Goal: Transaction & Acquisition: Purchase product/service

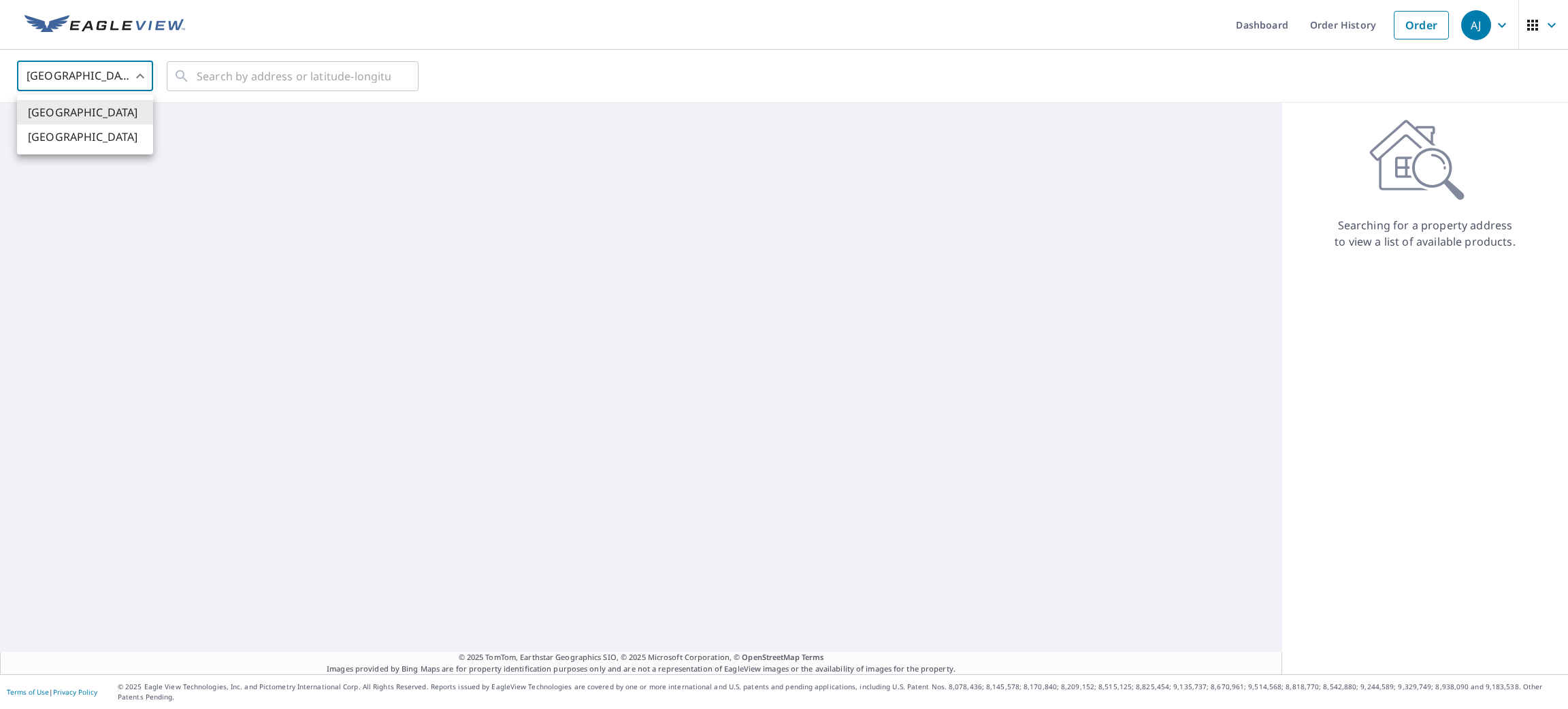
click at [104, 148] on li "[GEOGRAPHIC_DATA]" at bounding box center [85, 136] width 136 height 24
type input "CA"
click at [211, 76] on input "text" at bounding box center [294, 76] width 194 height 38
paste input "[STREET_ADDRESS]"
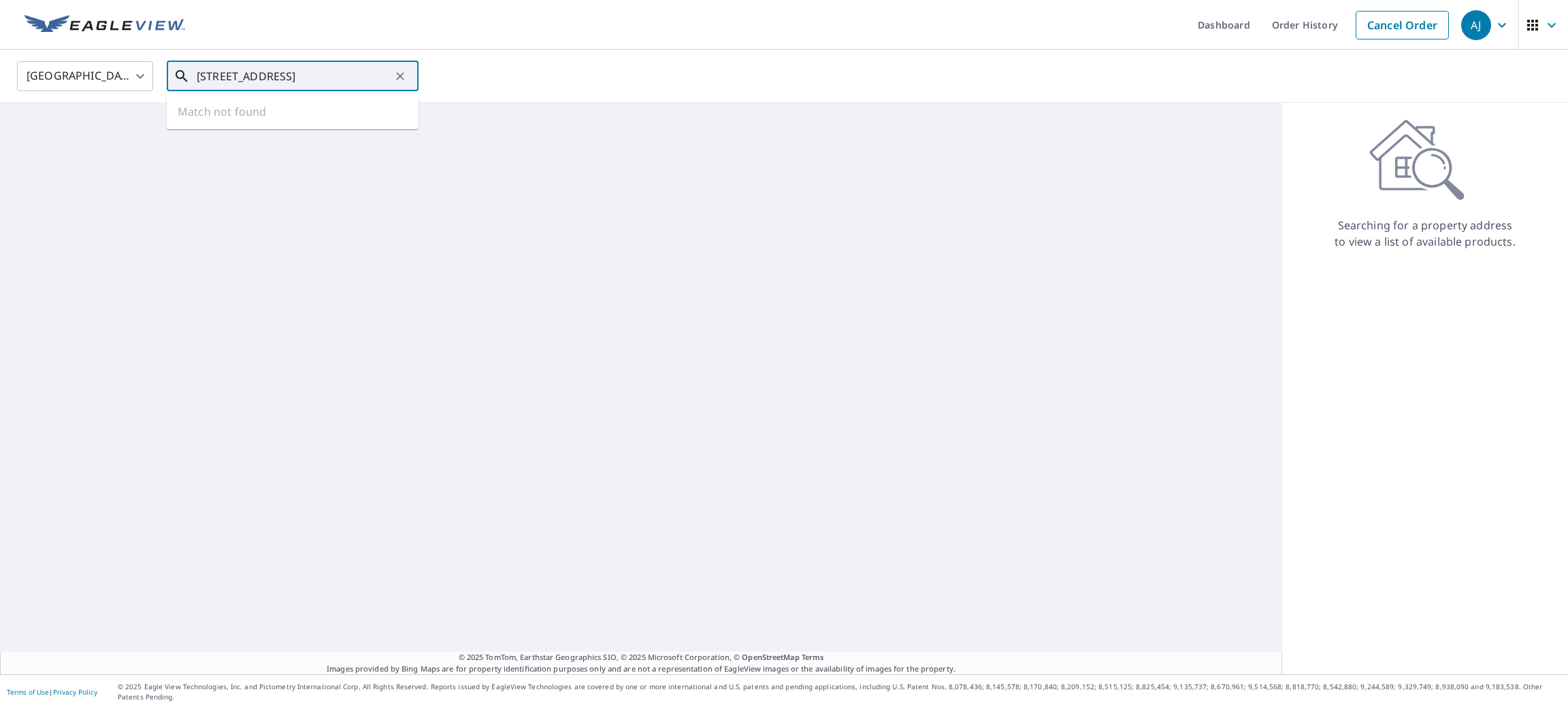
scroll to position [0, 30]
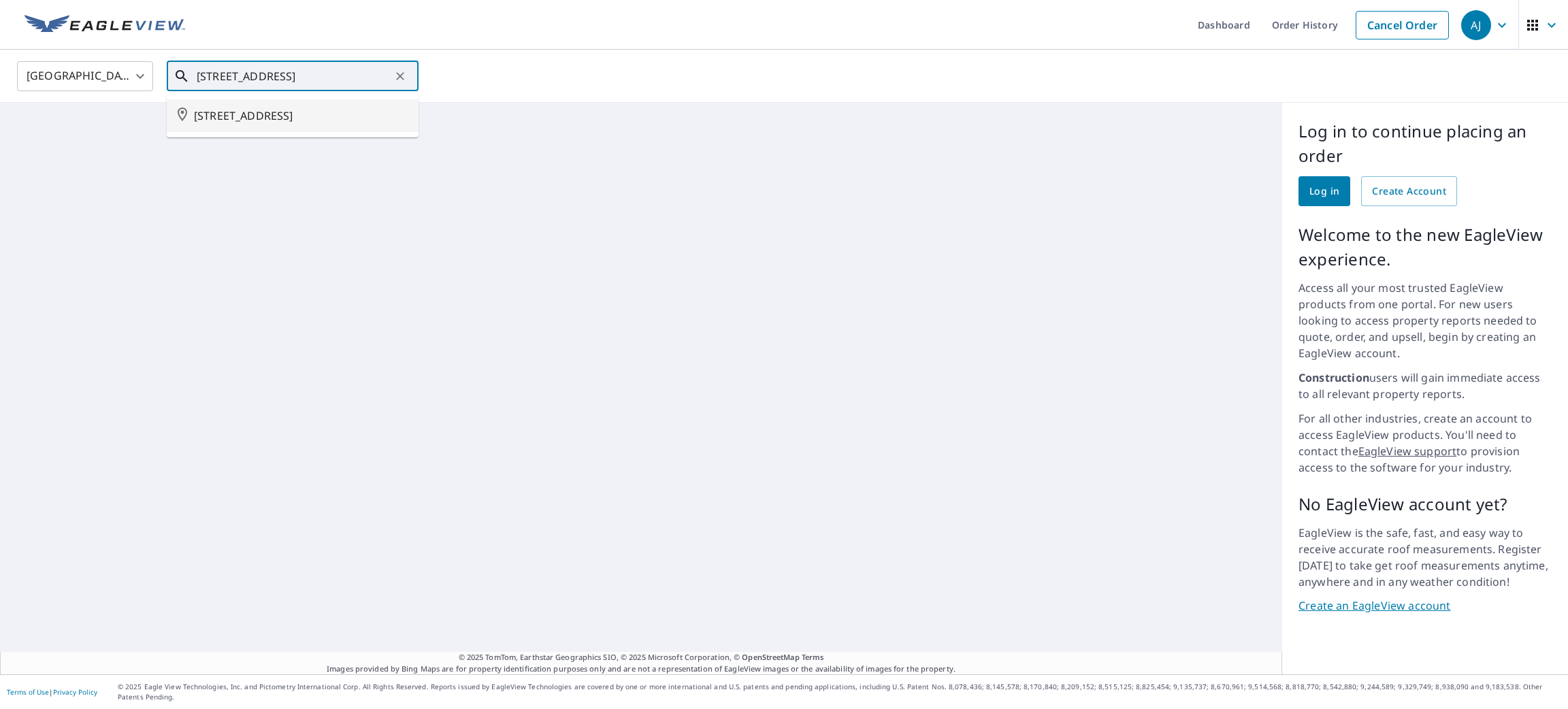
click at [233, 110] on span "[STREET_ADDRESS]" at bounding box center [301, 116] width 214 height 17
type input "[STREET_ADDRESS]"
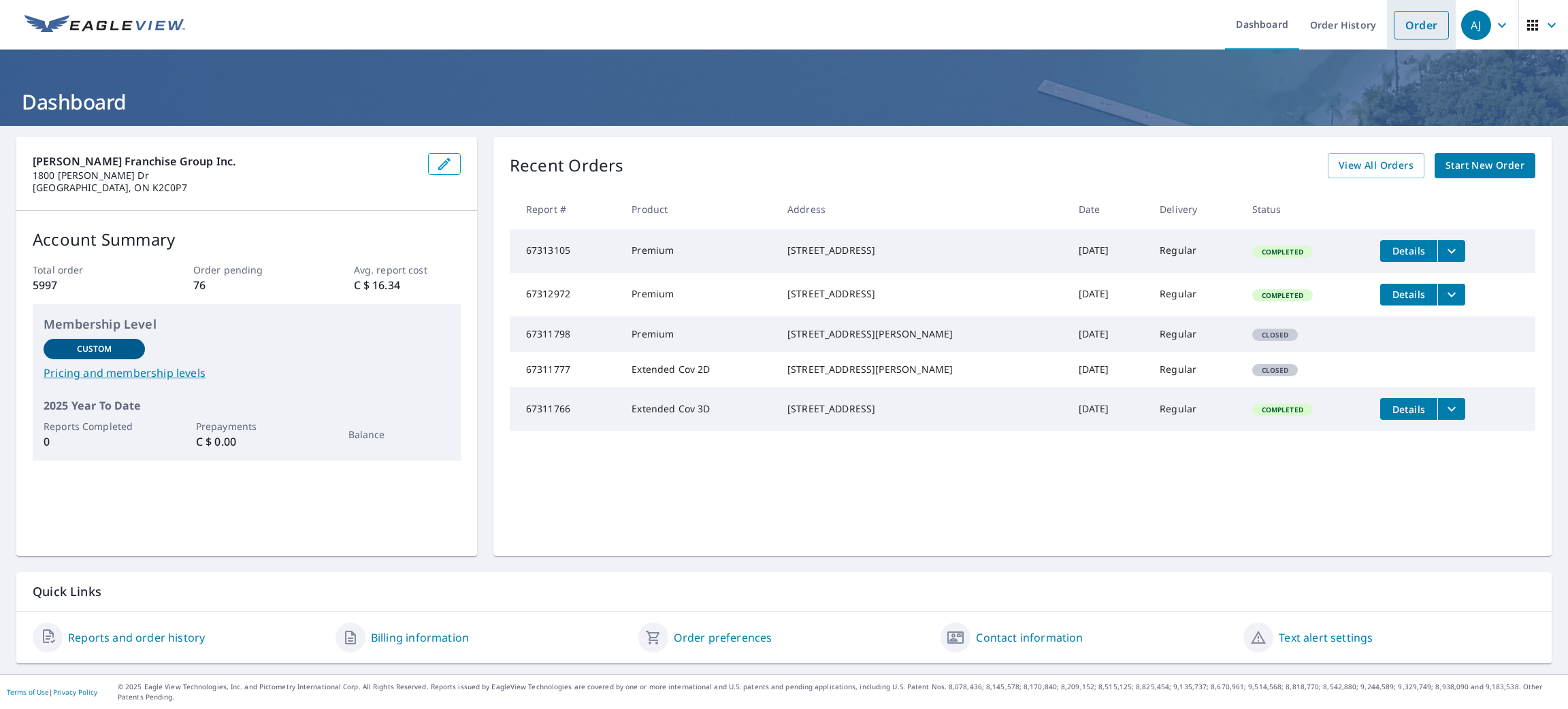
click at [1394, 30] on link "Order" at bounding box center [1421, 25] width 55 height 29
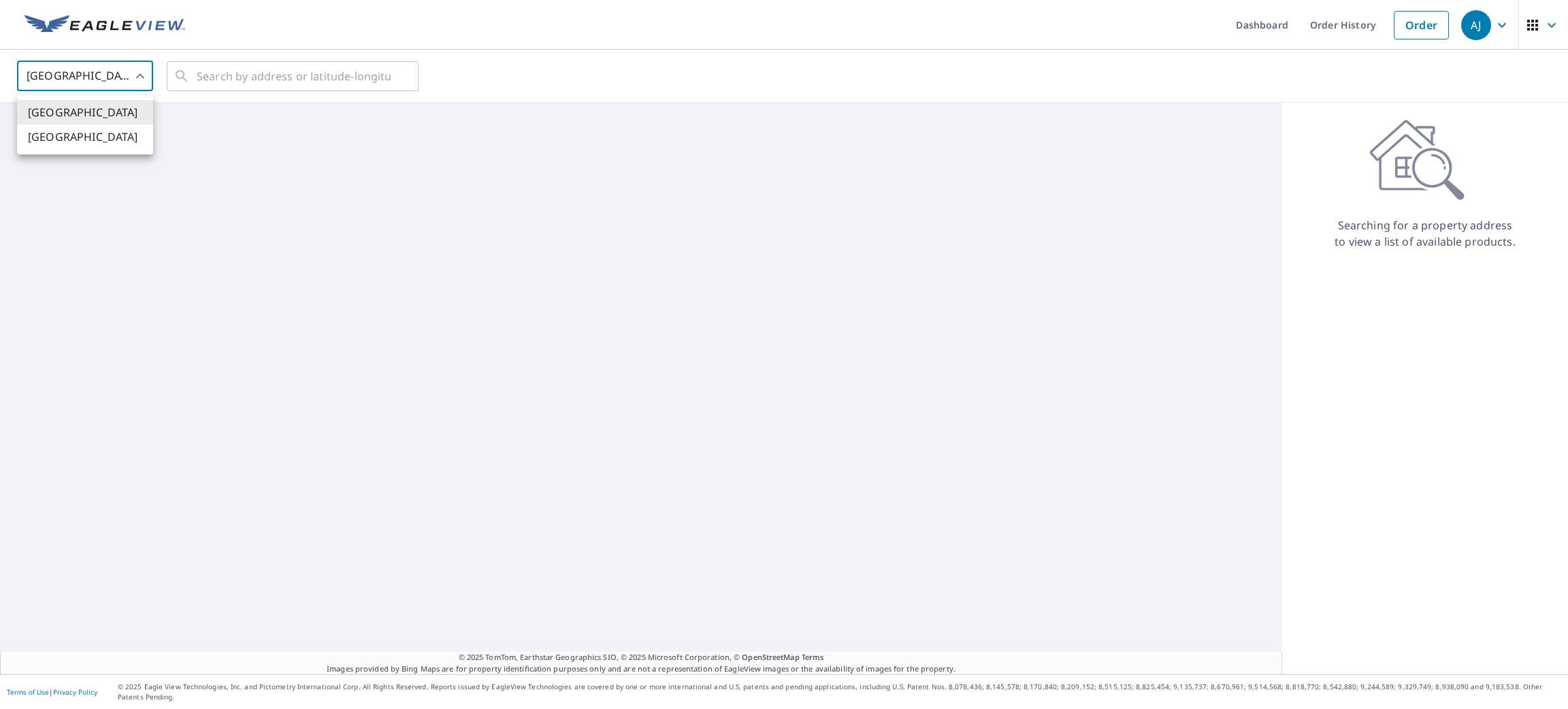
click at [92, 80] on body "AJ AJ Dashboard Order History Order AJ United States US ​ ​ © 2025 TomTom, Eart…" at bounding box center [784, 354] width 1568 height 709
click at [95, 134] on li "[GEOGRAPHIC_DATA]" at bounding box center [85, 136] width 136 height 24
type input "CA"
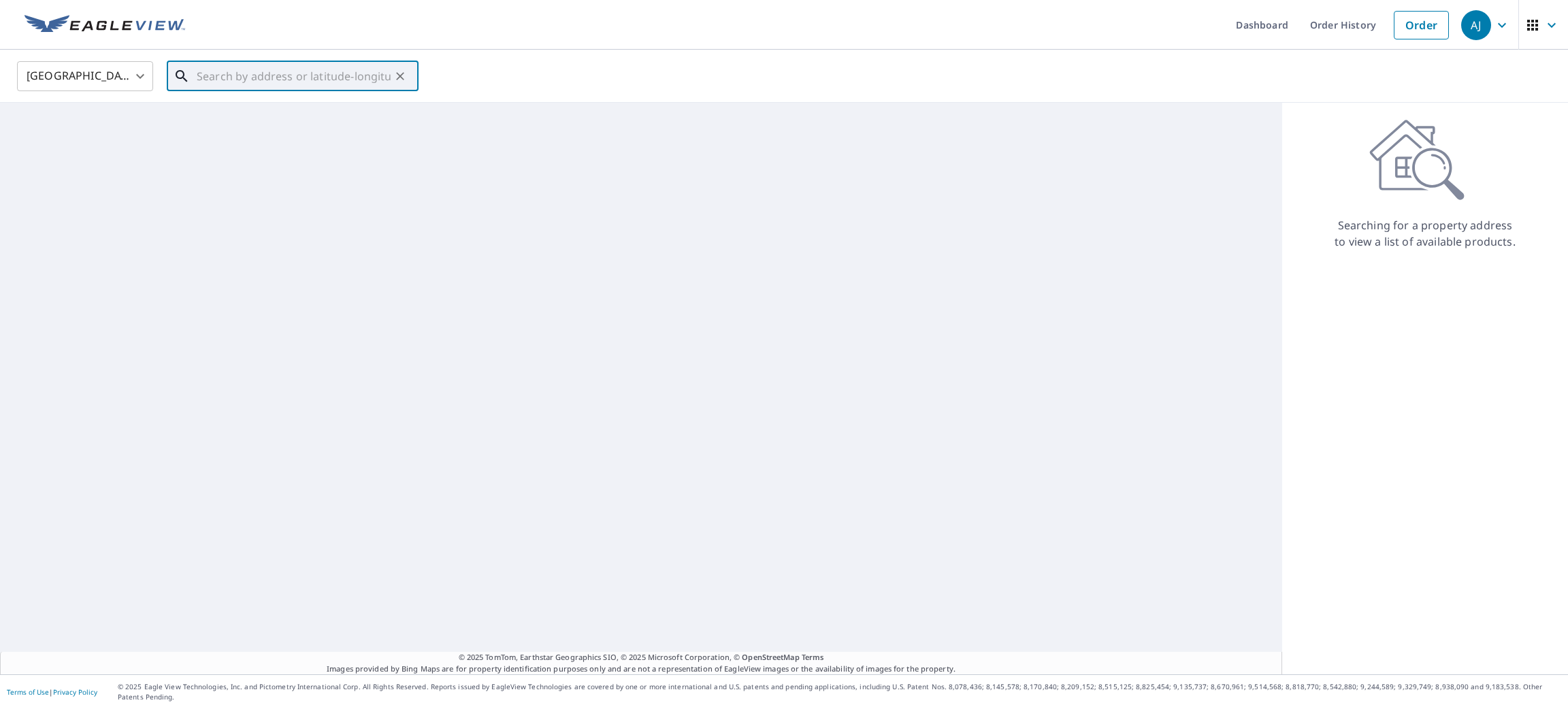
paste input "[STREET_ADDRESS]"
click at [299, 118] on span "[STREET_ADDRESS]" at bounding box center [301, 116] width 214 height 17
type input "[STREET_ADDRESS]"
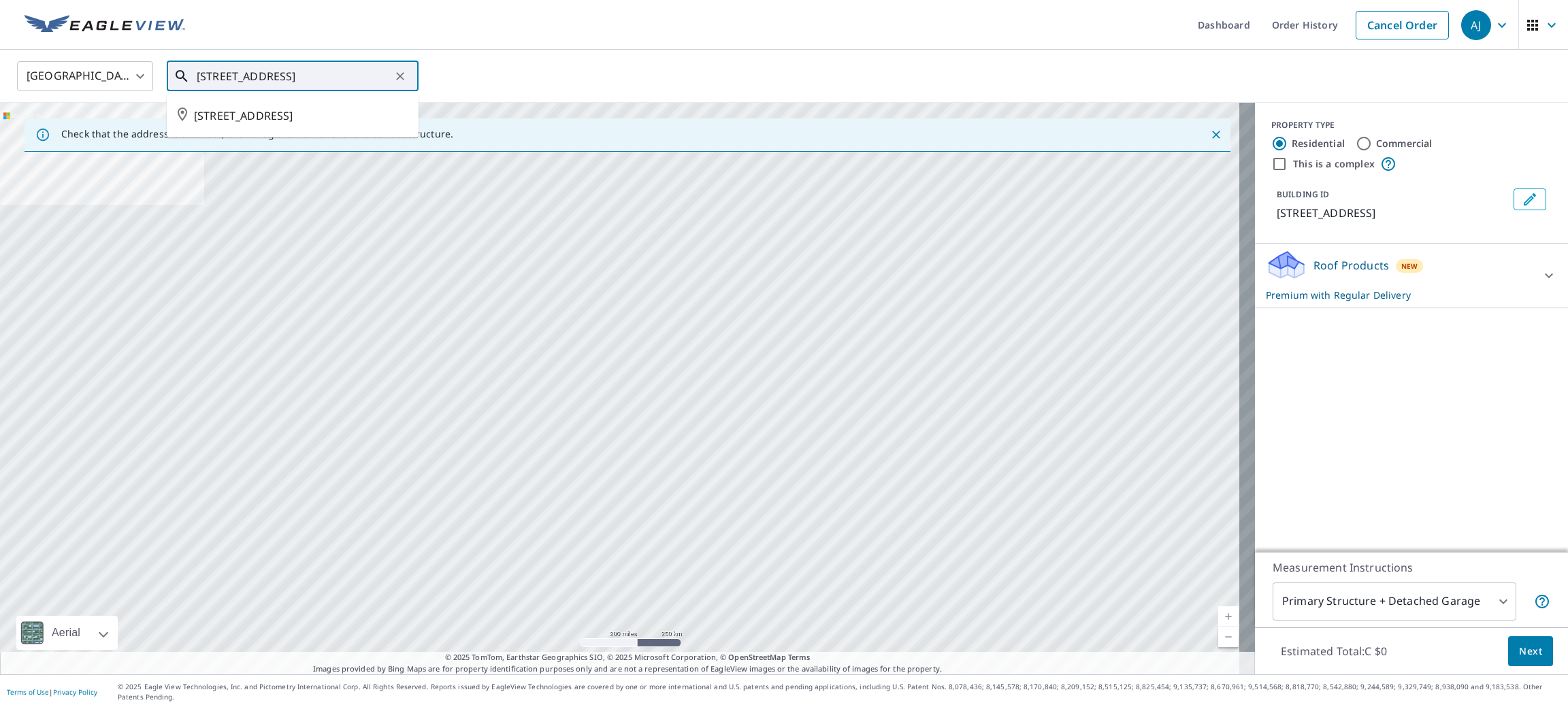
click at [272, 69] on input "[STREET_ADDRESS]" at bounding box center [294, 76] width 194 height 38
click at [274, 105] on li "[STREET_ADDRESS]" at bounding box center [292, 115] width 252 height 33
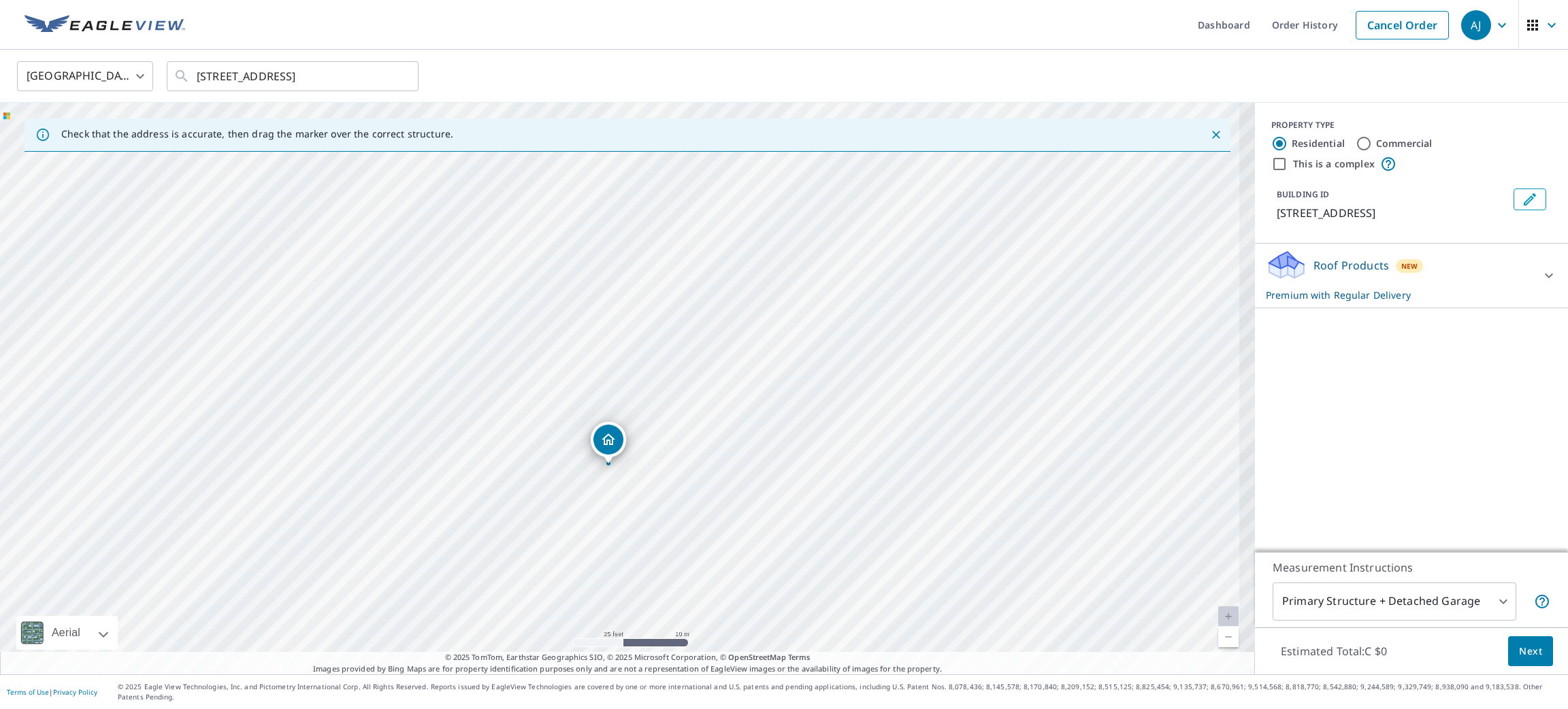
click at [1460, 81] on div "Canada CA ​ 149 SALTSPRING PVT OTTAWA ON K2M0B1 ​" at bounding box center [779, 76] width 1545 height 32
click at [1532, 665] on button "Next" at bounding box center [1530, 651] width 45 height 30
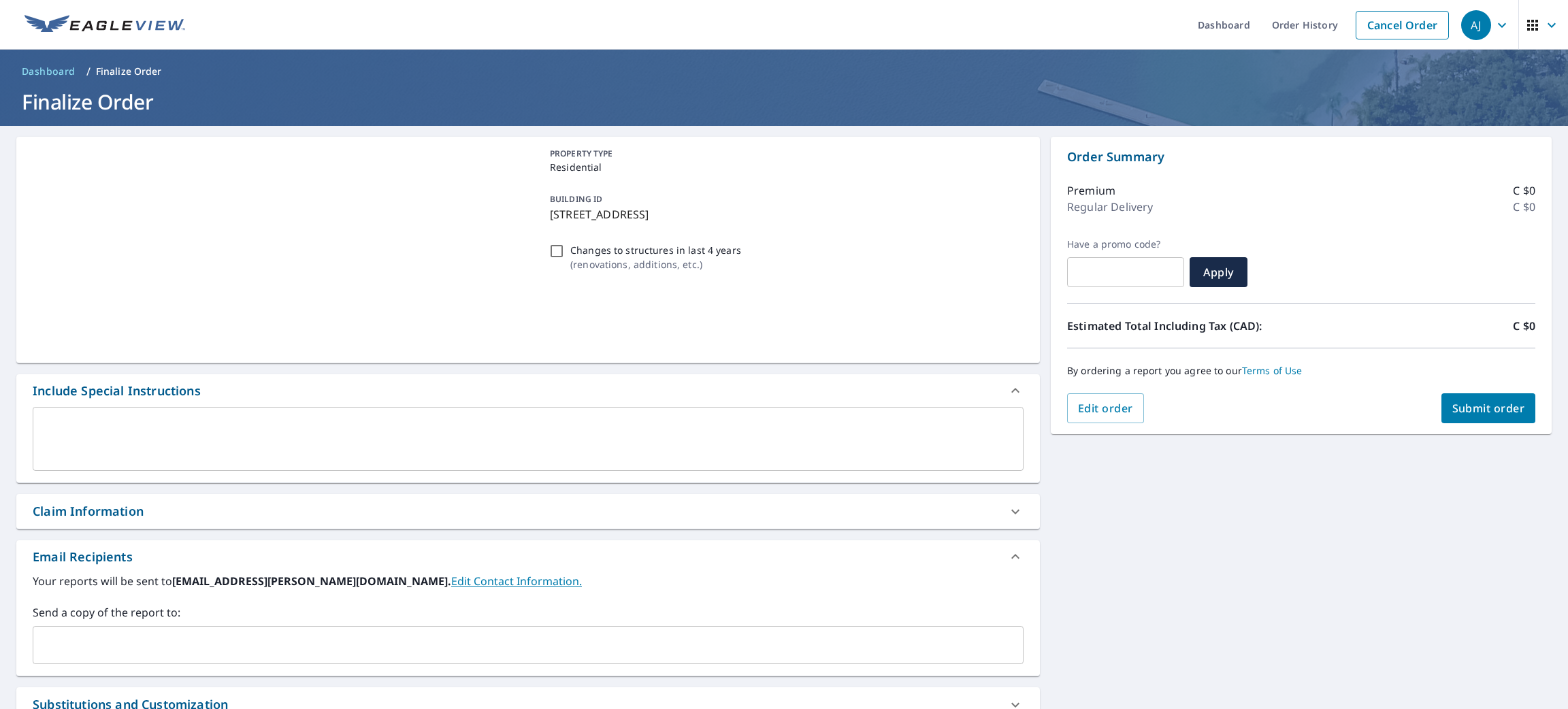
click at [1464, 404] on span "Submit order" at bounding box center [1489, 408] width 73 height 15
checkbox input "true"
